Goal: Check status: Check status

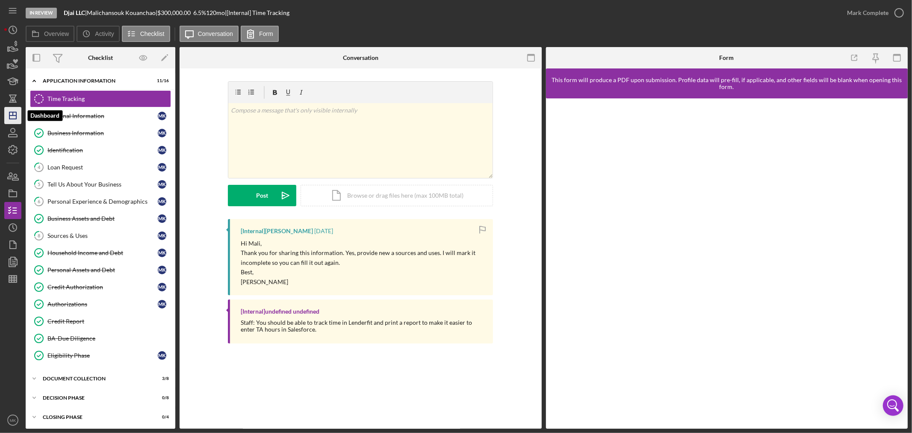
click at [11, 113] on icon "Icon/Dashboard" at bounding box center [12, 115] width 21 height 21
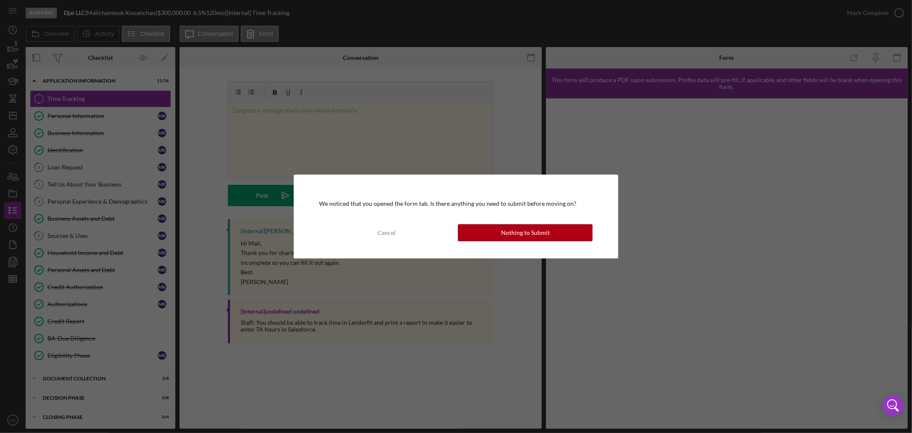
click at [519, 234] on div "Nothing to Submit" at bounding box center [525, 232] width 49 height 17
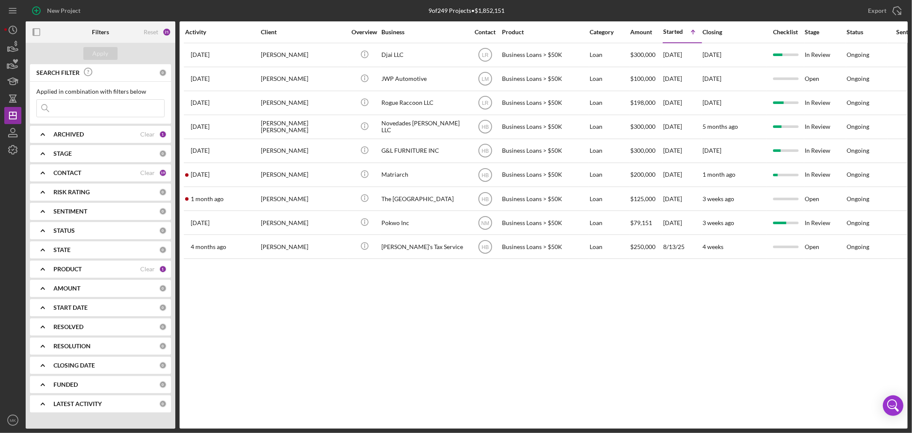
click at [43, 269] on icon "Icon/Expander" at bounding box center [42, 268] width 21 height 21
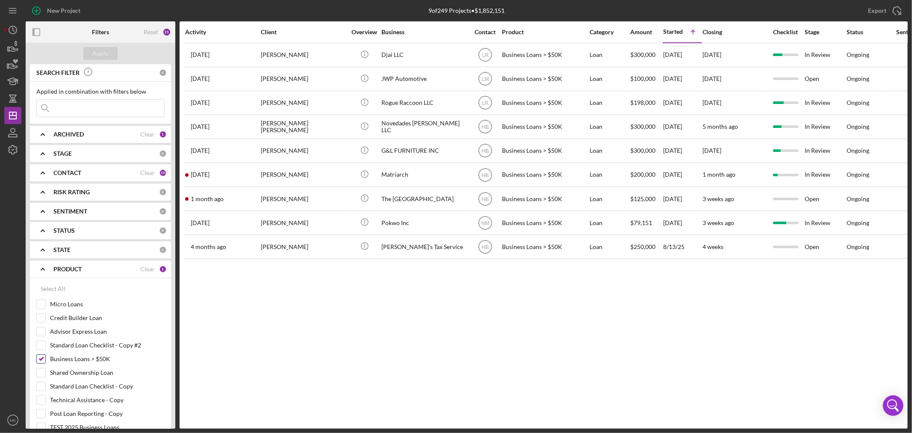
click at [41, 358] on input "Business Loans > $50K" at bounding box center [41, 358] width 9 height 9
checkbox input "false"
click at [41, 317] on input "Credit Builder Loan" at bounding box center [41, 317] width 9 height 9
checkbox input "true"
click at [97, 50] on div "Apply" at bounding box center [101, 53] width 16 height 13
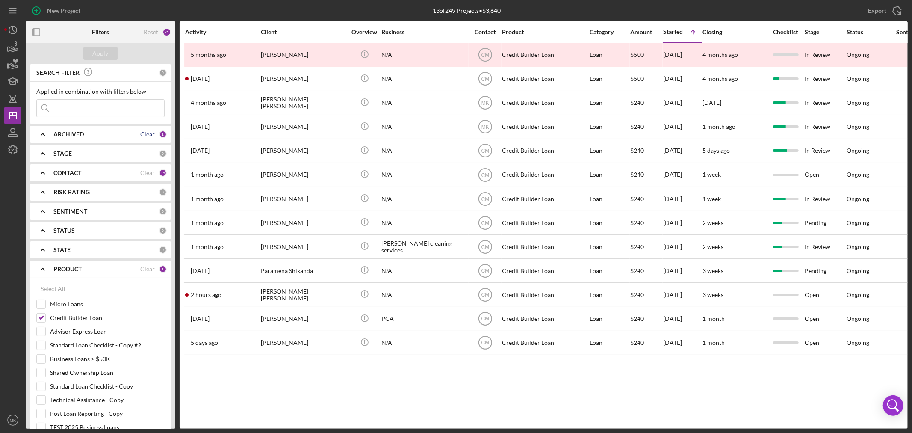
click at [145, 136] on div "Clear" at bounding box center [147, 134] width 15 height 7
click at [74, 133] on b "ARCHIVED" at bounding box center [68, 134] width 30 height 7
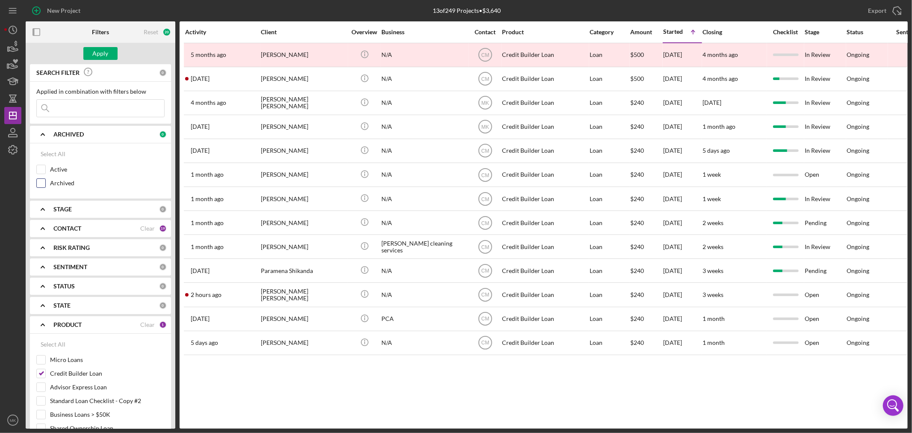
click at [41, 180] on input "Archived" at bounding box center [41, 183] width 9 height 9
checkbox input "true"
click at [104, 52] on div "Apply" at bounding box center [101, 53] width 16 height 13
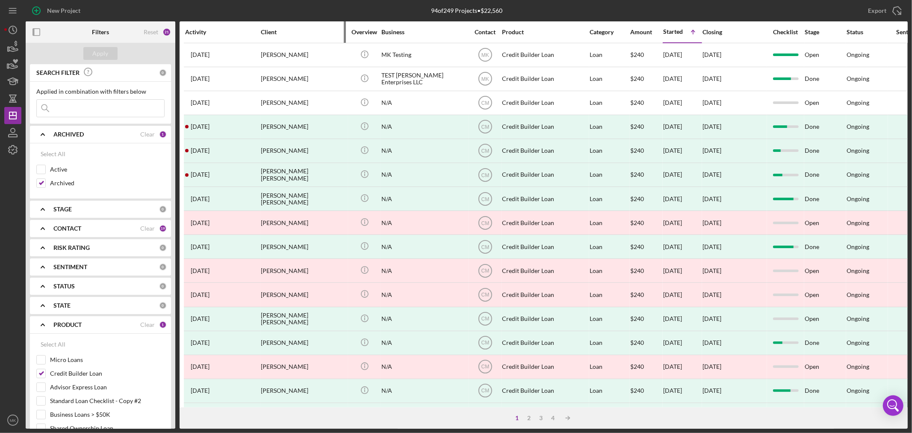
click at [283, 31] on div "Client" at bounding box center [304, 32] width 86 height 7
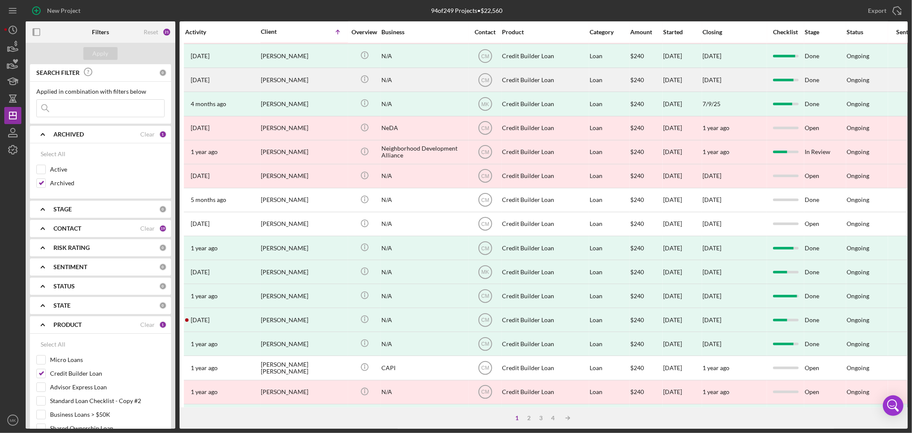
scroll to position [256, 0]
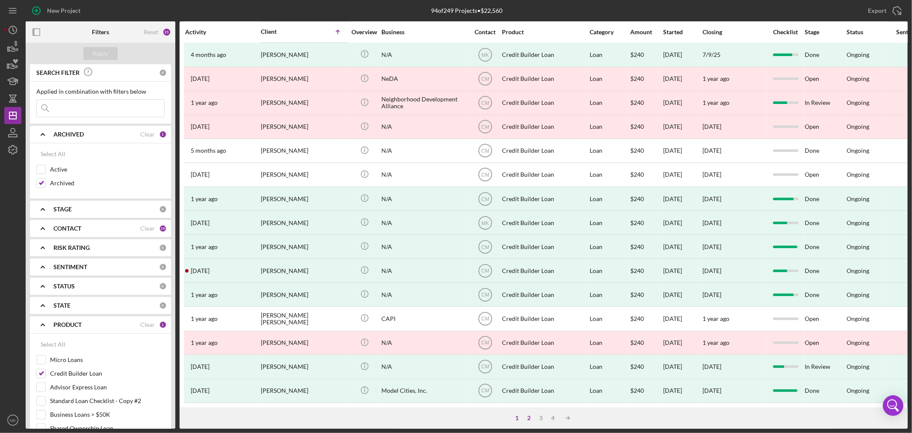
click at [528, 416] on div "2" at bounding box center [529, 417] width 12 height 7
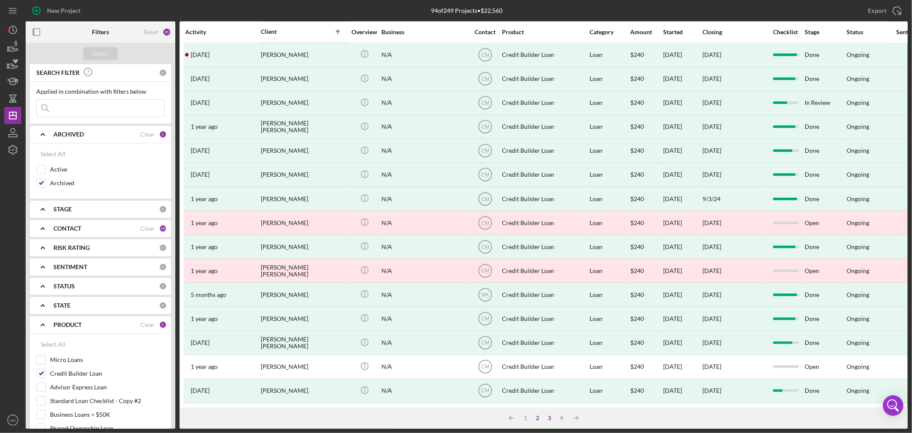
click at [551, 417] on div "3" at bounding box center [550, 417] width 12 height 7
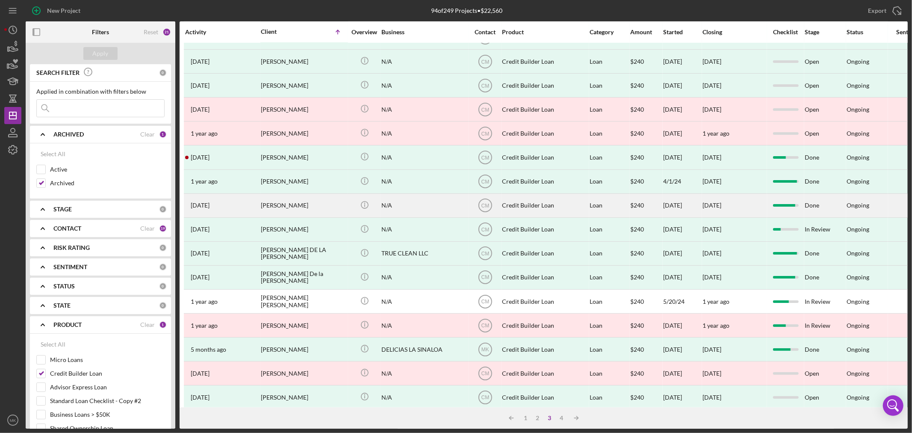
scroll to position [113, 0]
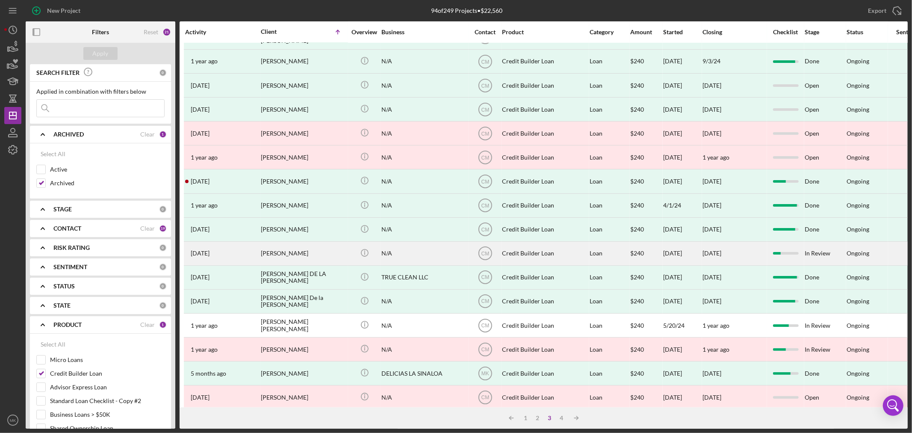
click at [306, 253] on div "[PERSON_NAME]" at bounding box center [304, 253] width 86 height 23
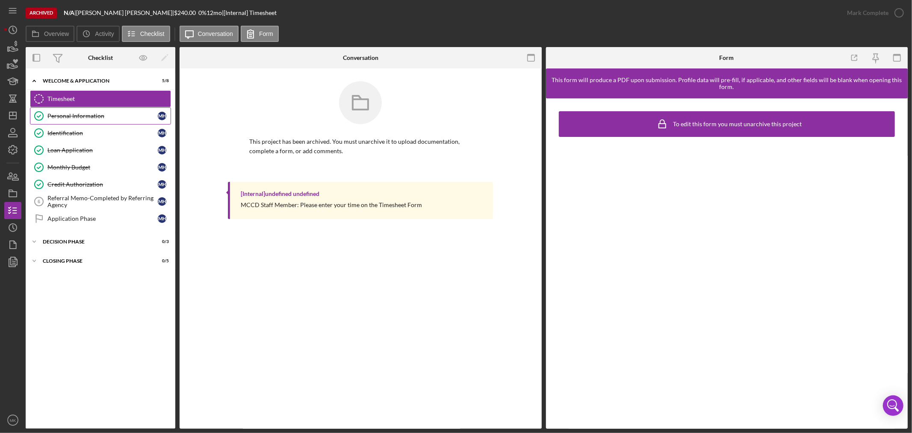
click at [91, 115] on div "Personal Information" at bounding box center [102, 115] width 110 height 7
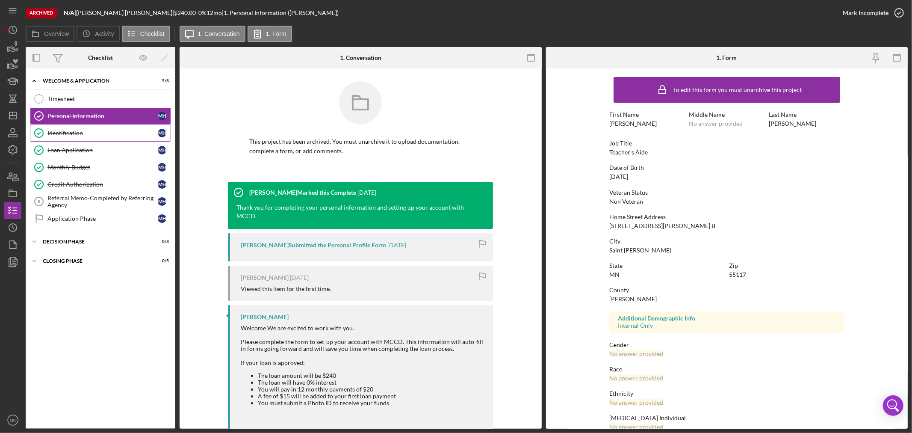
click at [113, 133] on div "Identification" at bounding box center [102, 133] width 110 height 7
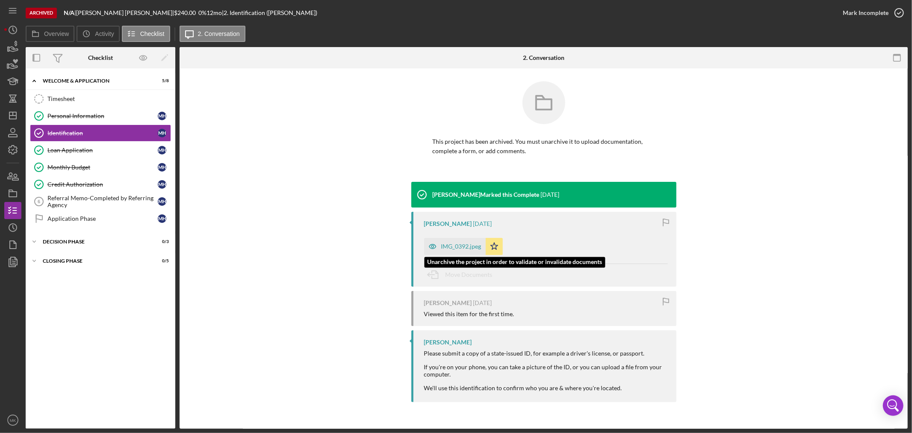
click at [463, 246] on div "IMG_0392.jpeg" at bounding box center [461, 246] width 40 height 7
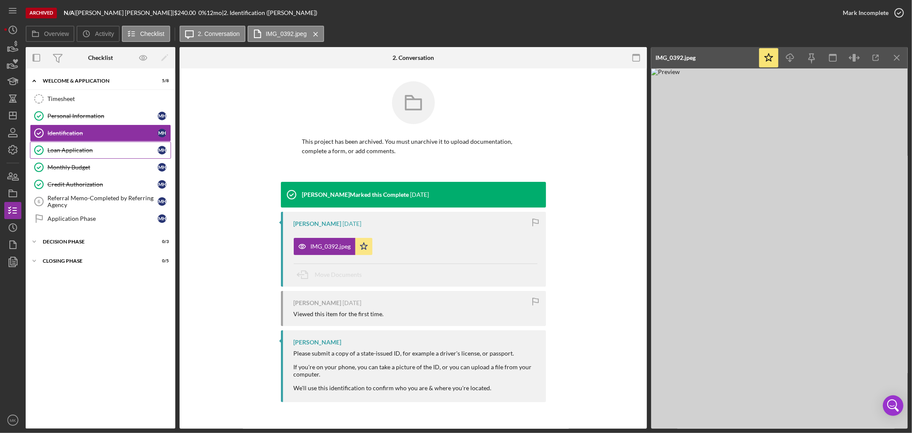
click at [118, 148] on div "Loan Application" at bounding box center [102, 150] width 110 height 7
